Goal: Task Accomplishment & Management: Manage account settings

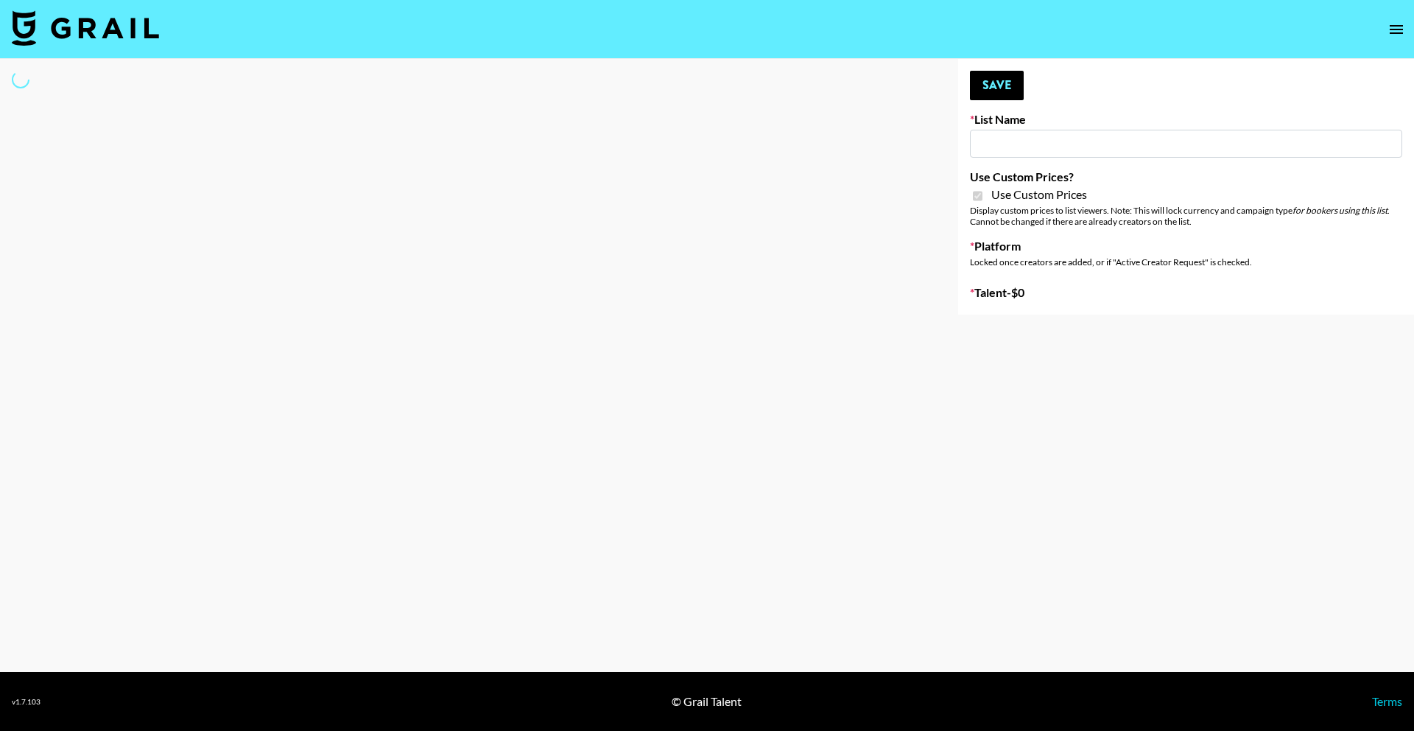
type input "[PERSON_NAME] - Relatable ([DATE])"
checkbox input "true"
select select "Brand"
type input "[PERSON_NAME] - Fitness ([DATE])"
checkbox input "true"
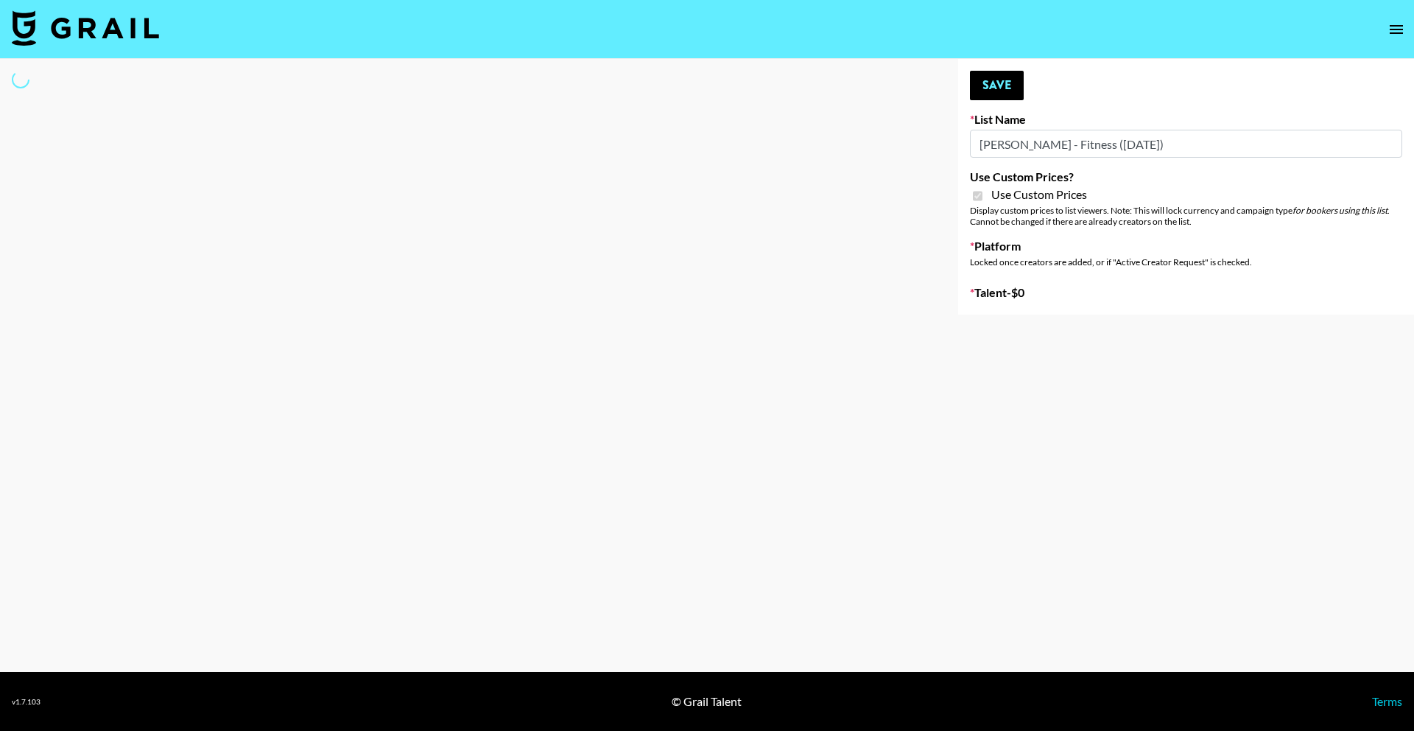
select select "Brand"
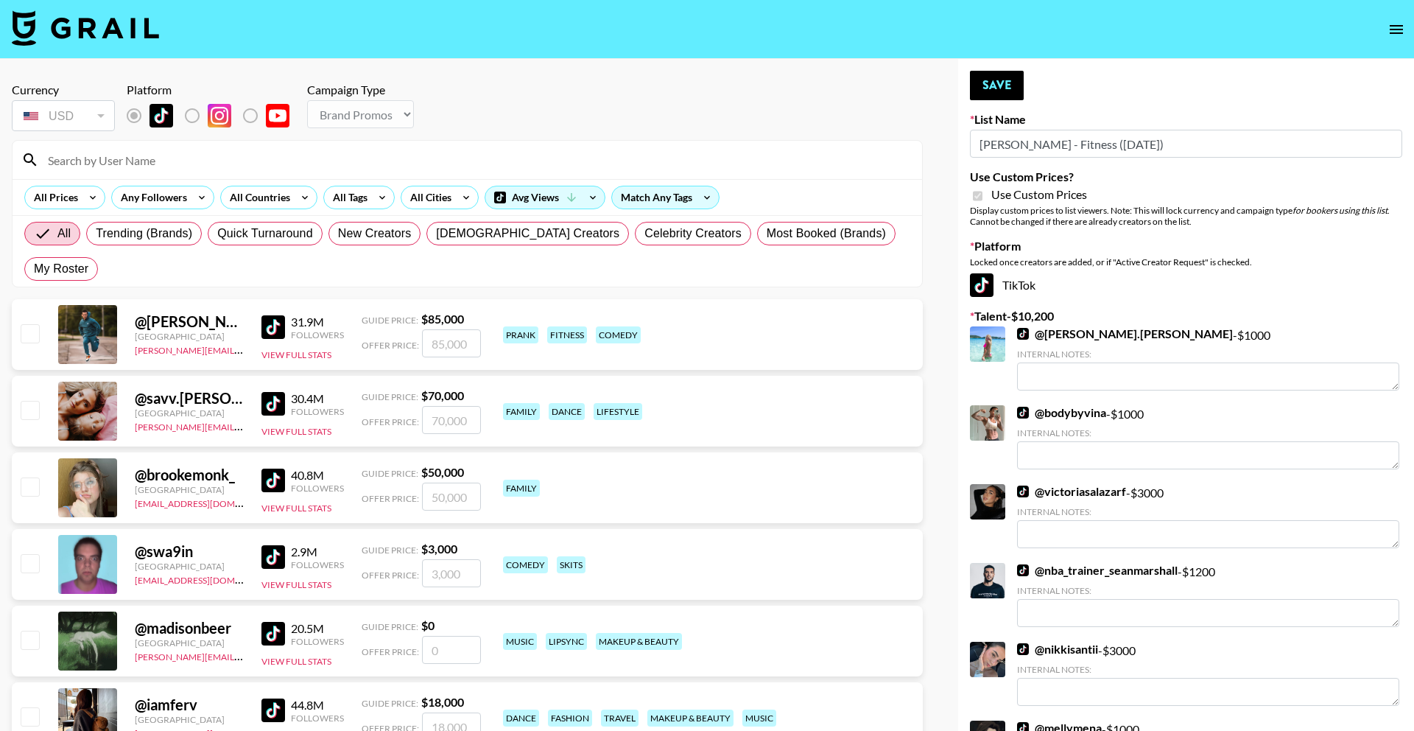
click at [261, 159] on input at bounding box center [476, 160] width 874 height 24
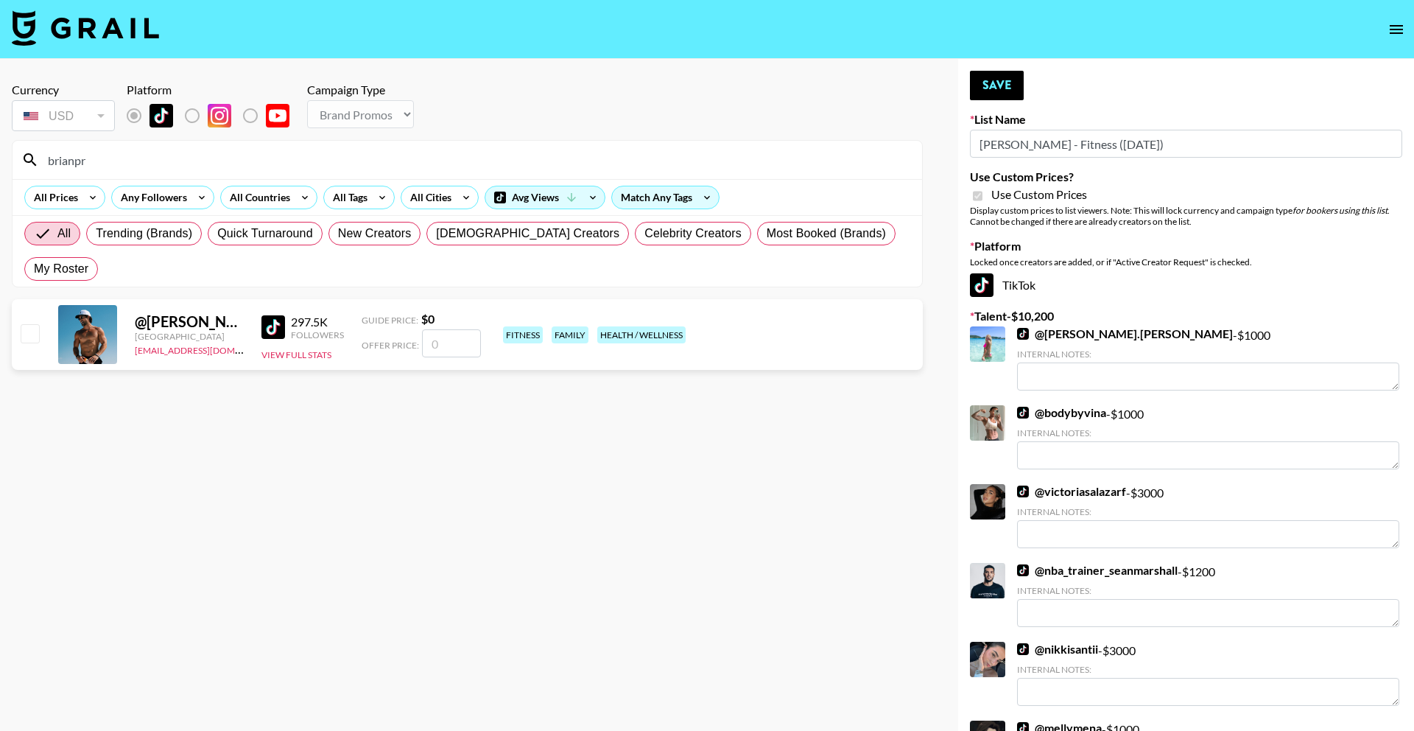
type input "brianpr"
click at [423, 329] on input "number" at bounding box center [451, 343] width 59 height 28
click at [438, 329] on input "number" at bounding box center [451, 343] width 59 height 28
checkbox input "true"
click at [283, 315] on img at bounding box center [273, 327] width 24 height 24
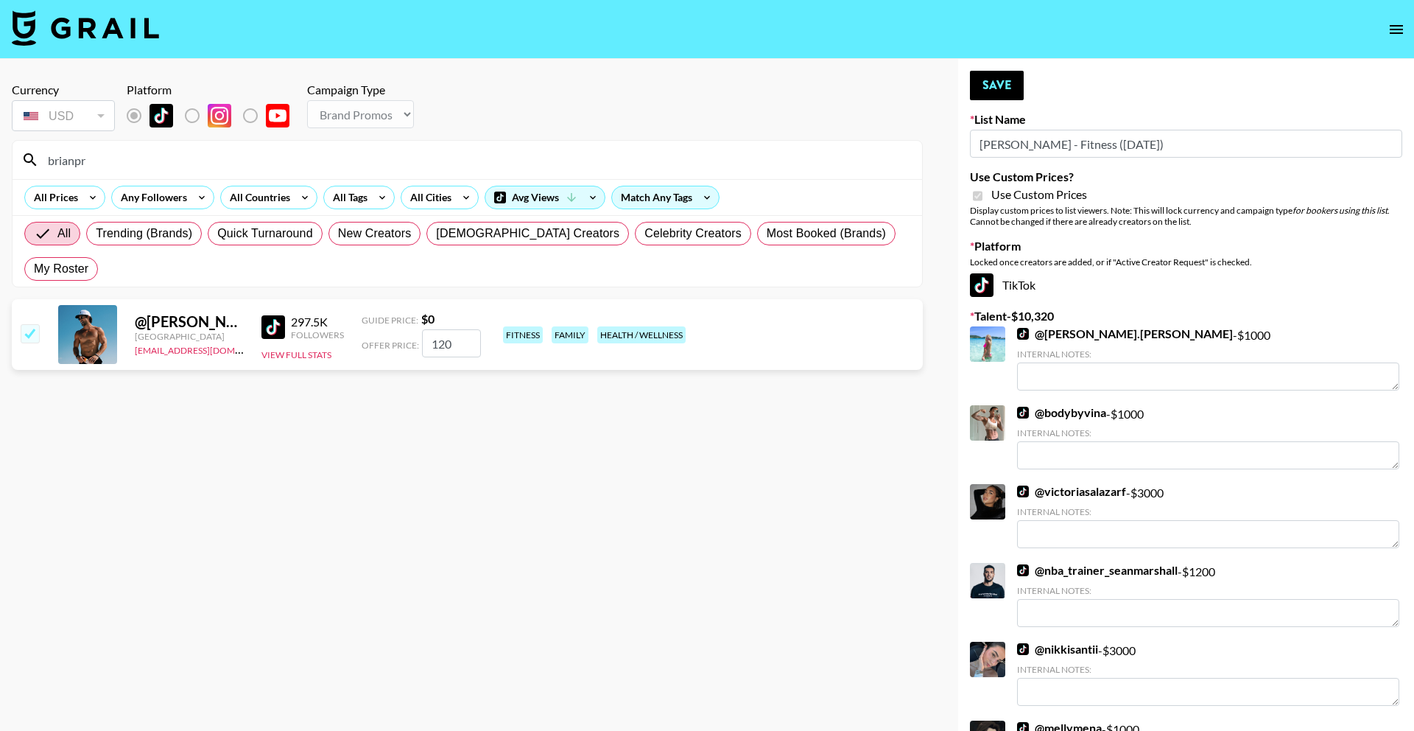
click at [429, 329] on input "120" at bounding box center [451, 343] width 59 height 28
type input "8000"
click at [1014, 74] on button "Save" at bounding box center [997, 85] width 54 height 29
